Goal: Information Seeking & Learning: Learn about a topic

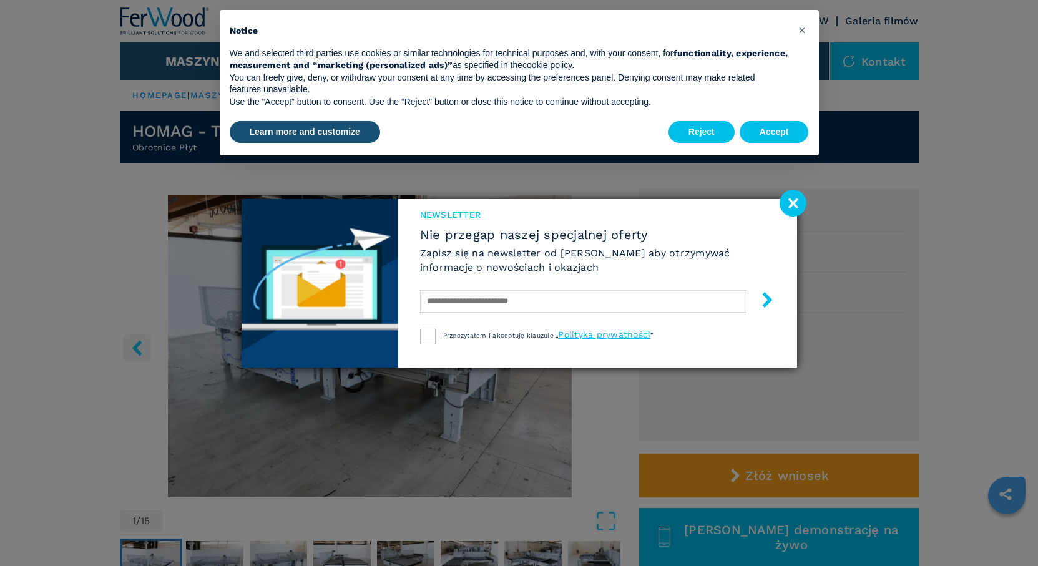
click at [799, 204] on image at bounding box center [793, 203] width 27 height 27
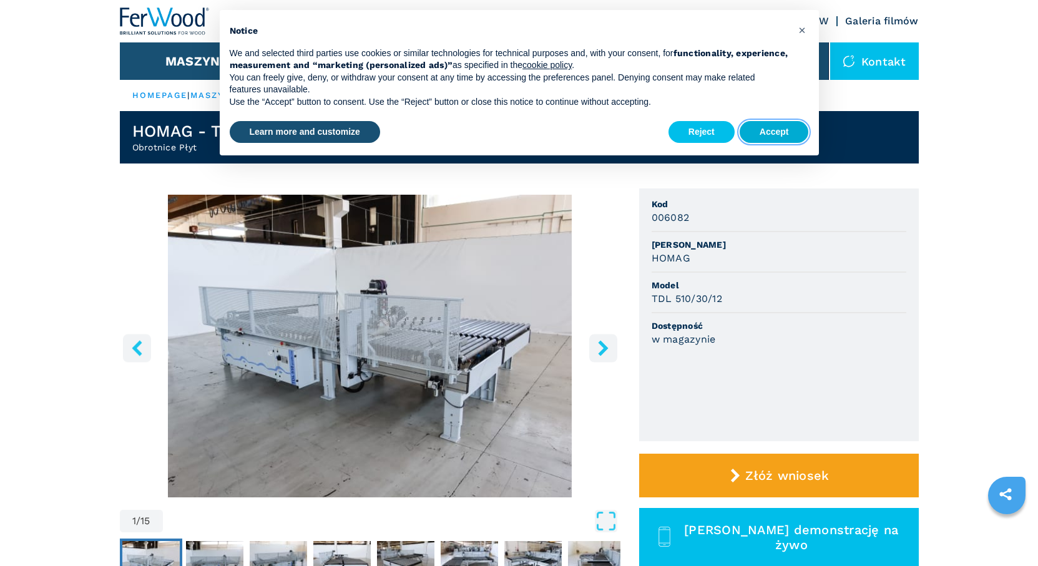
click at [784, 134] on button "Accept" at bounding box center [774, 132] width 69 height 22
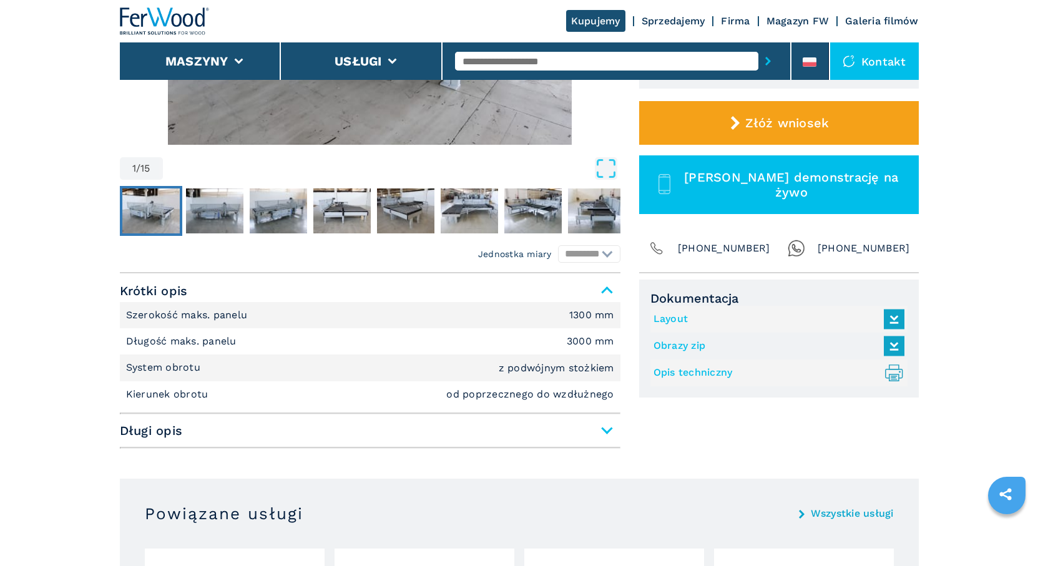
scroll to position [437, 0]
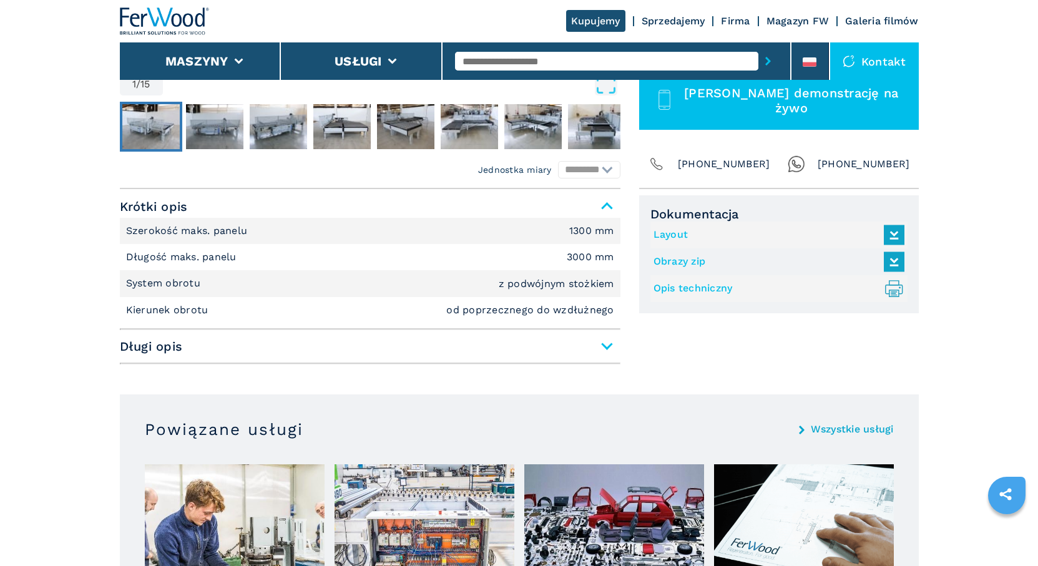
click at [607, 347] on span "Długi opis" at bounding box center [370, 346] width 501 height 22
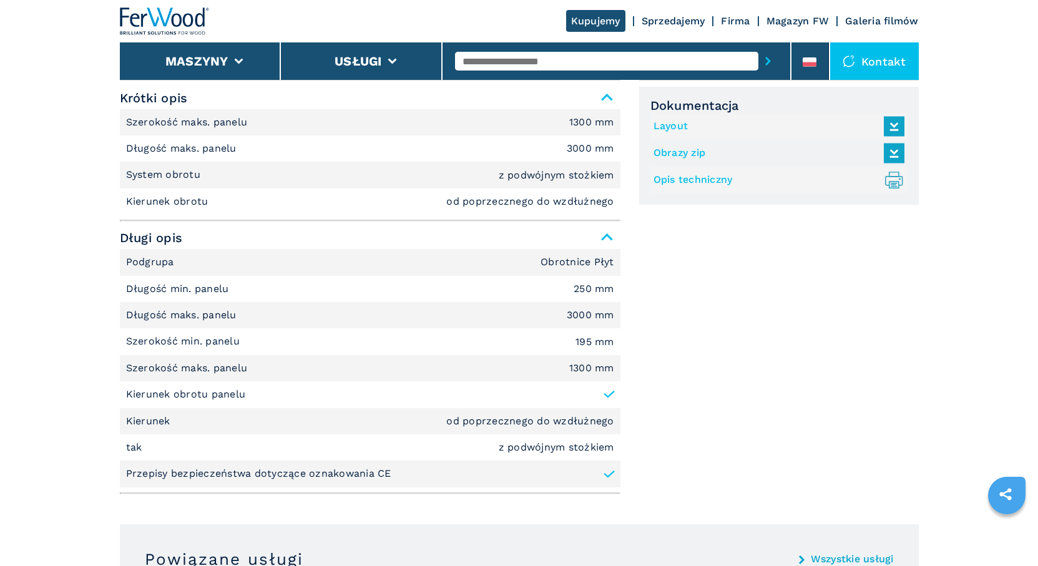
scroll to position [171, 0]
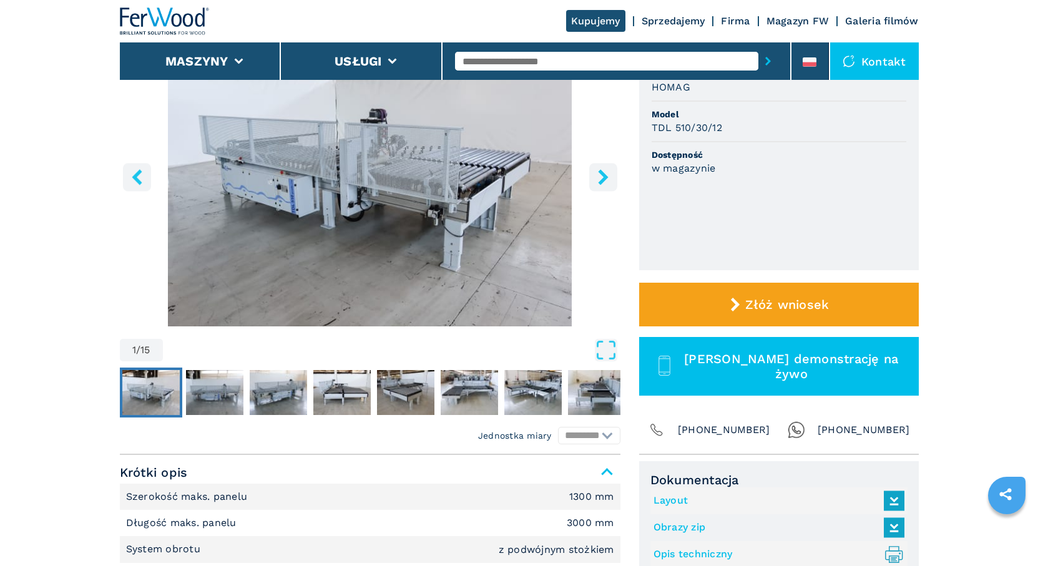
click at [600, 177] on icon "right-button" at bounding box center [604, 177] width 16 height 16
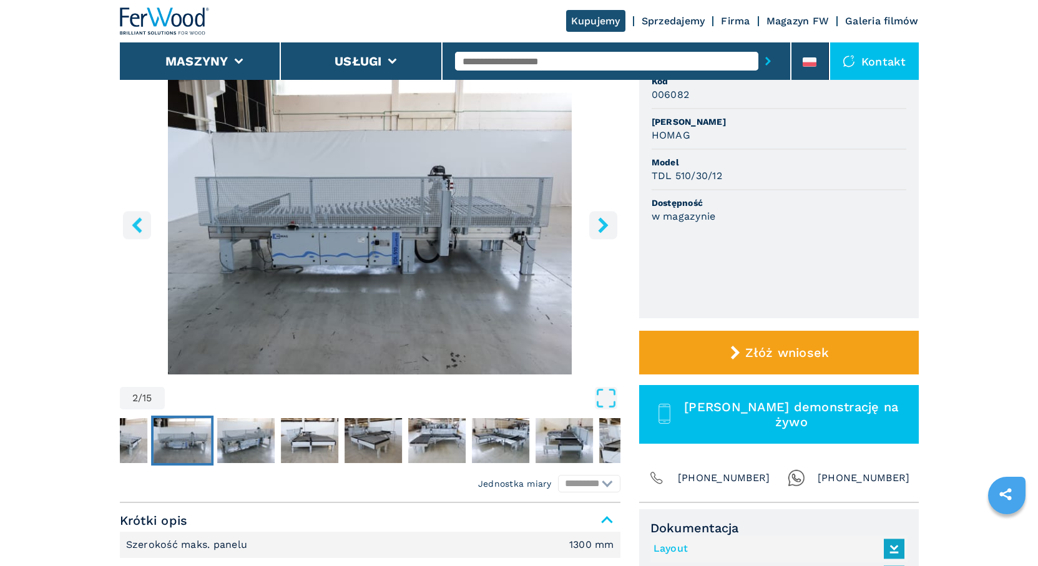
scroll to position [109, 0]
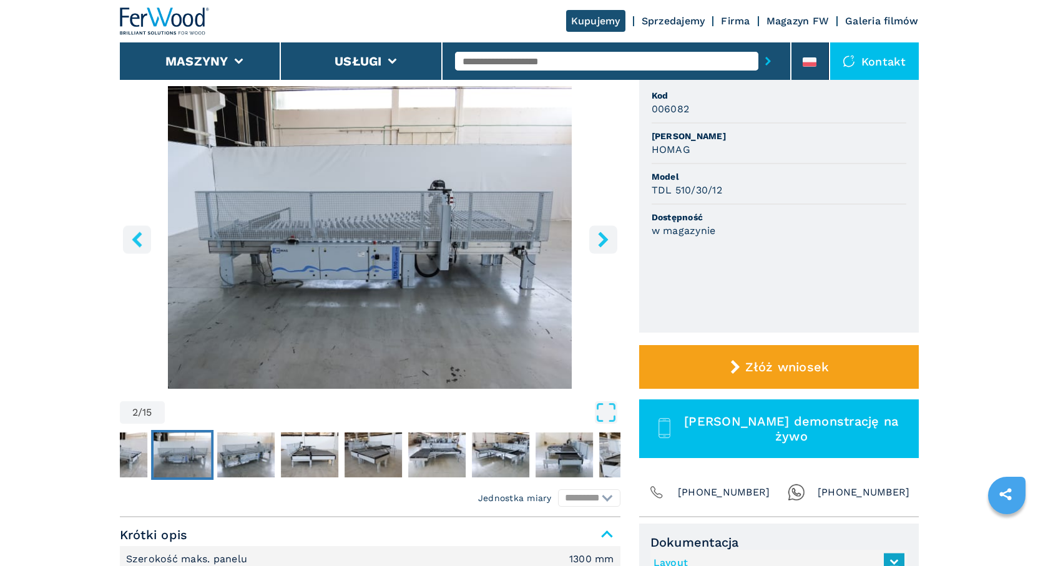
click at [603, 243] on icon "right-button" at bounding box center [603, 240] width 10 height 16
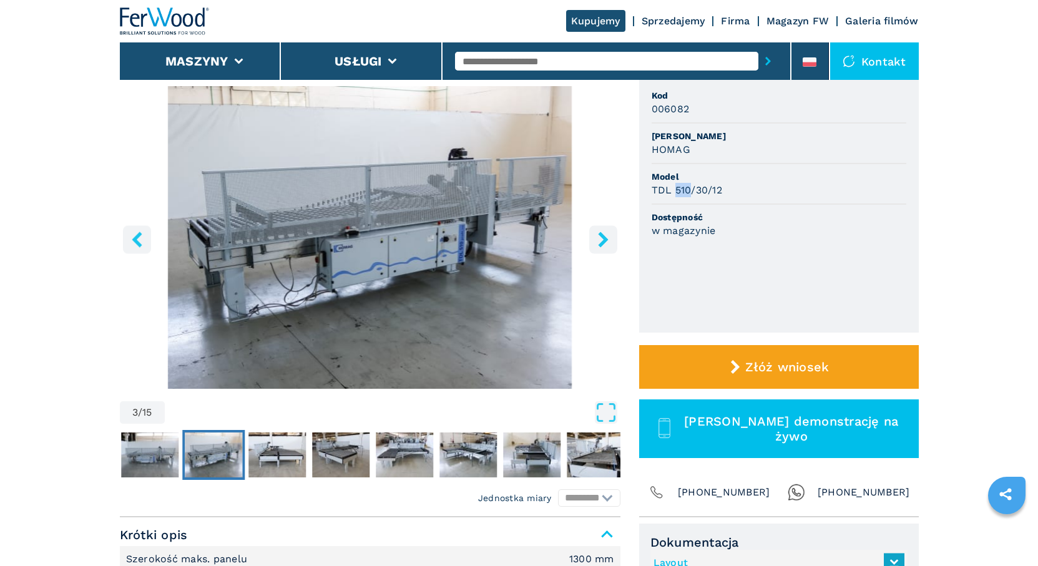
drag, startPoint x: 675, startPoint y: 192, endPoint x: 688, endPoint y: 190, distance: 13.3
click at [688, 190] on h3 "TDL 510/30/12" at bounding box center [687, 190] width 71 height 14
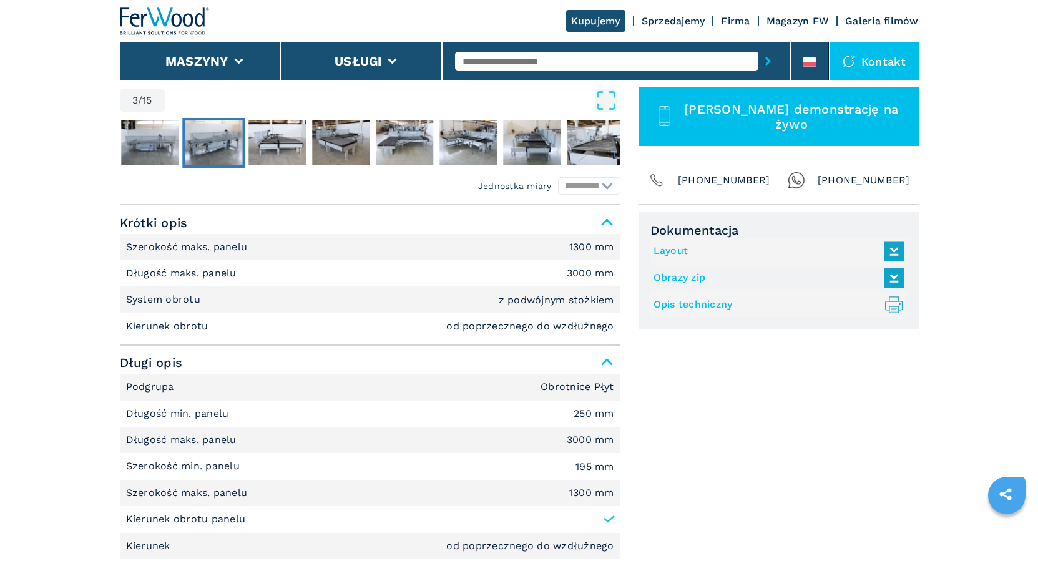
scroll to position [0, 0]
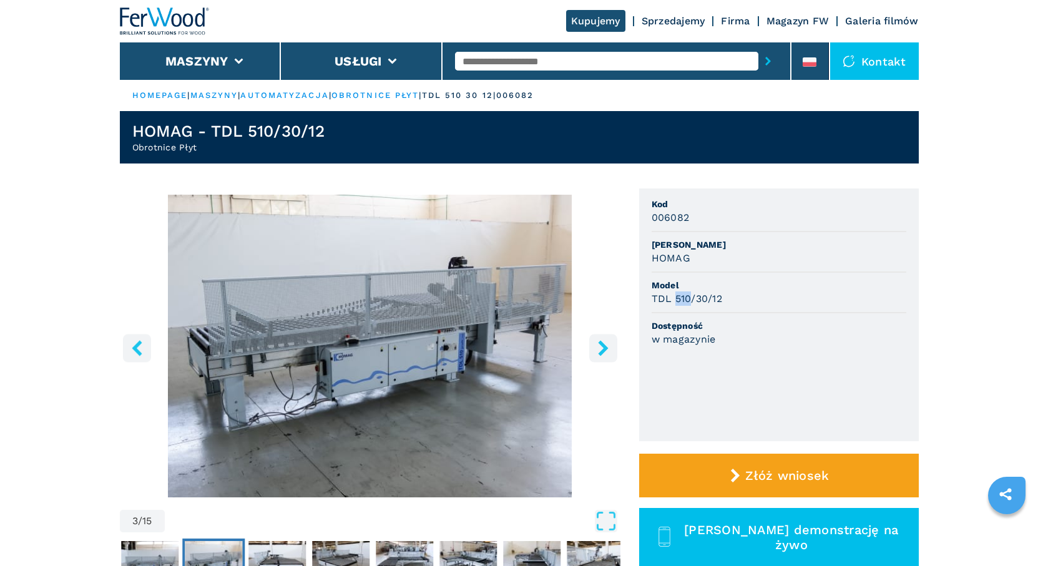
click at [604, 347] on icon "right-button" at bounding box center [603, 348] width 10 height 16
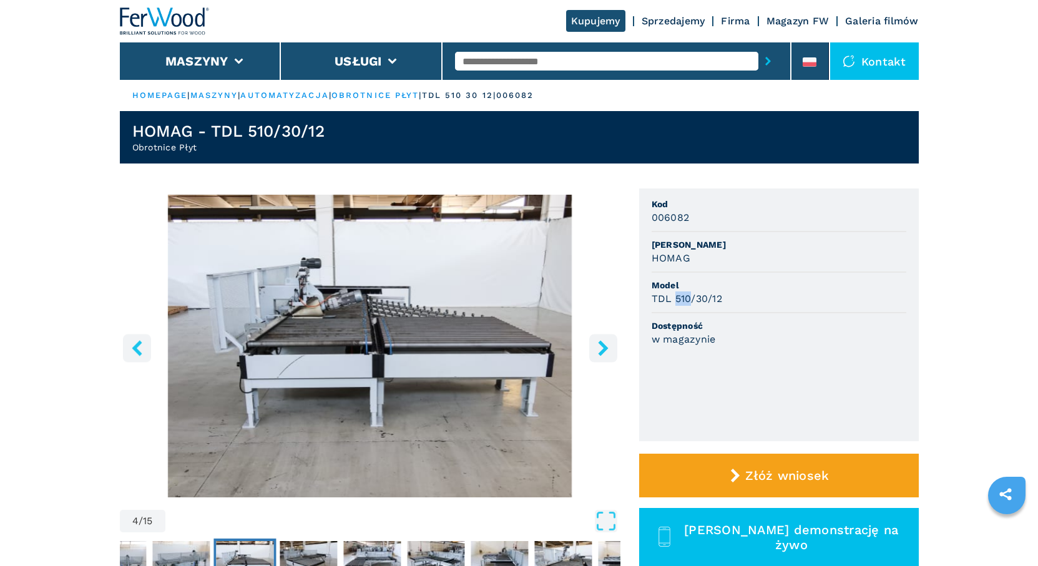
click at [604, 347] on icon "right-button" at bounding box center [603, 348] width 10 height 16
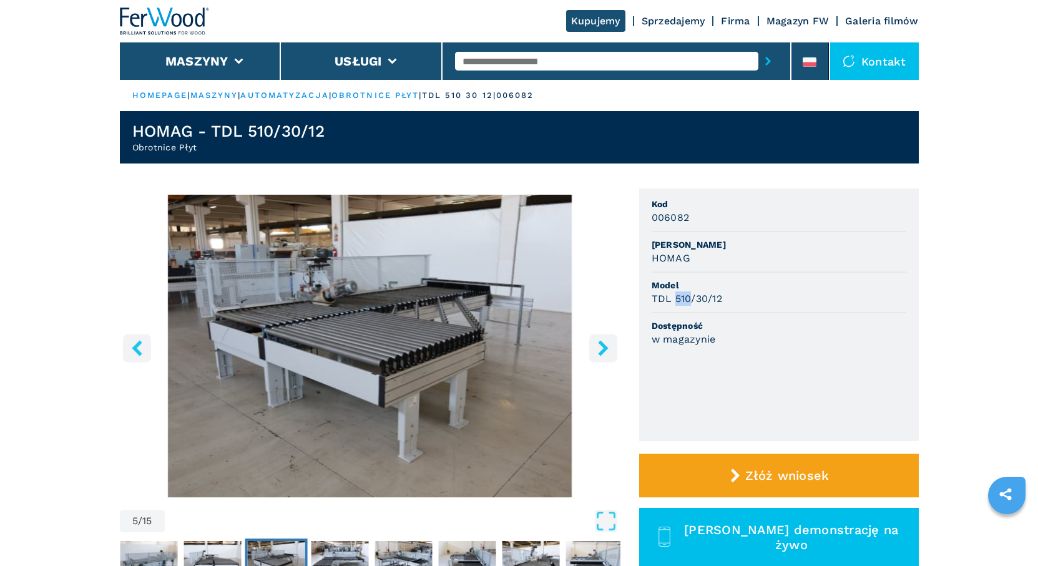
click at [604, 347] on icon "right-button" at bounding box center [603, 348] width 10 height 16
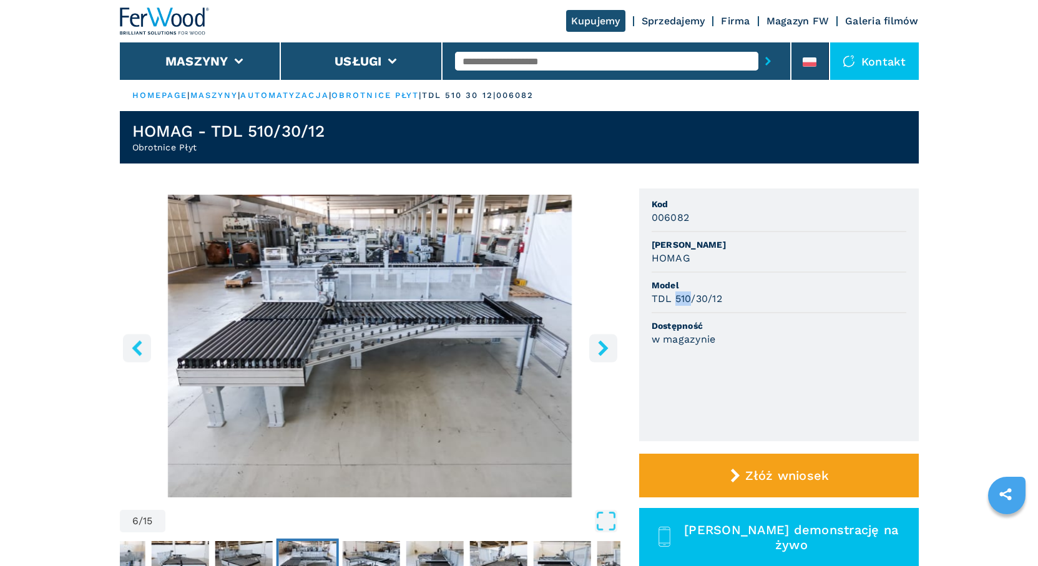
click at [604, 347] on icon "right-button" at bounding box center [603, 348] width 10 height 16
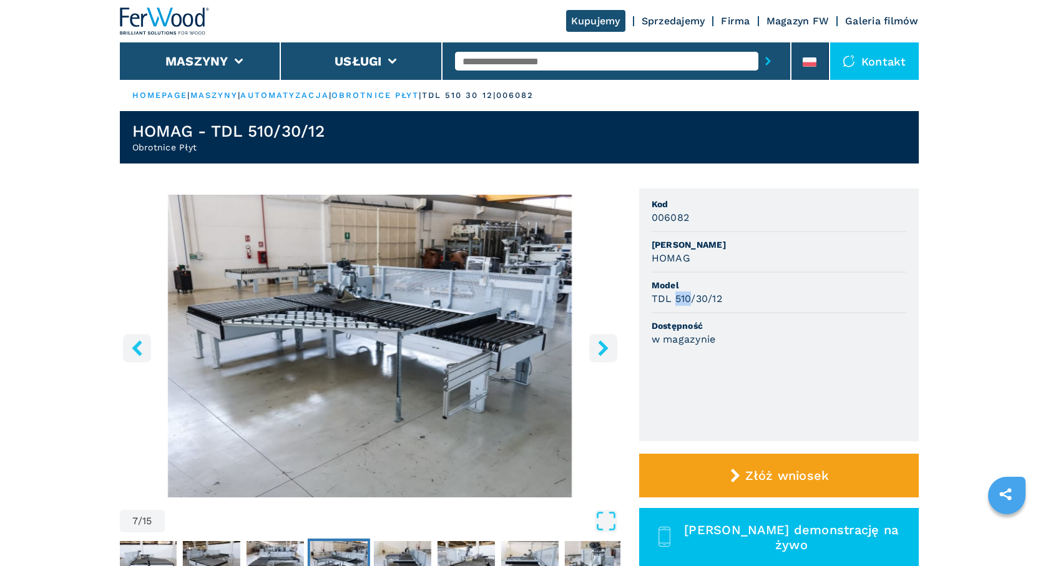
click at [604, 347] on icon "right-button" at bounding box center [603, 348] width 10 height 16
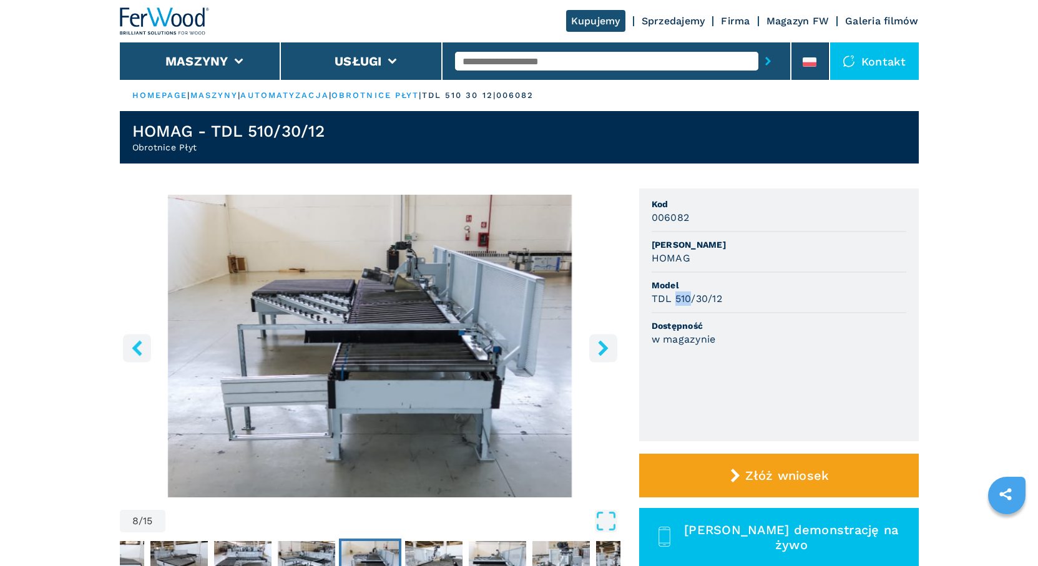
click at [604, 347] on icon "right-button" at bounding box center [603, 348] width 10 height 16
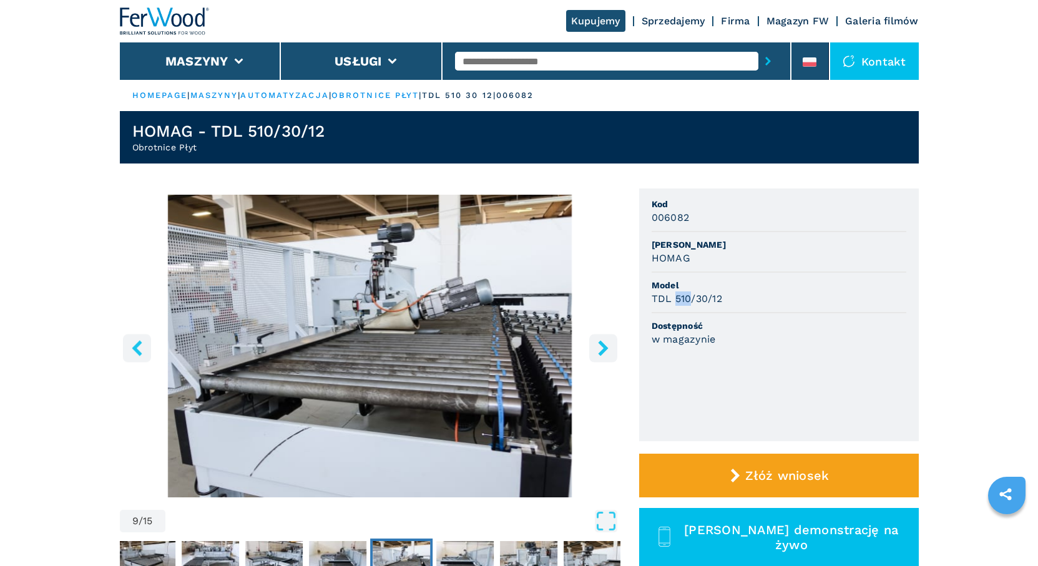
click at [604, 347] on icon "right-button" at bounding box center [603, 348] width 10 height 16
